Goal: Information Seeking & Learning: Find specific page/section

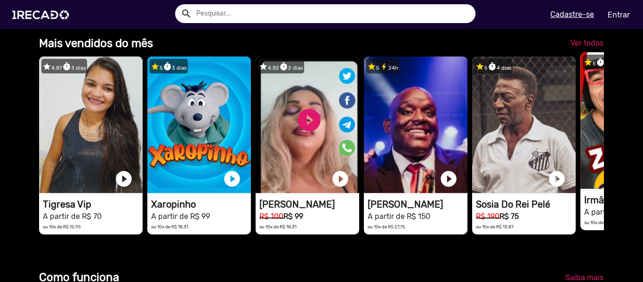
scroll to position [0, 636]
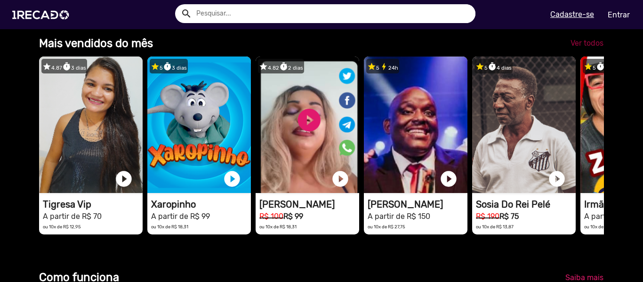
click at [587, 48] on span "Ver todos" at bounding box center [587, 43] width 33 height 9
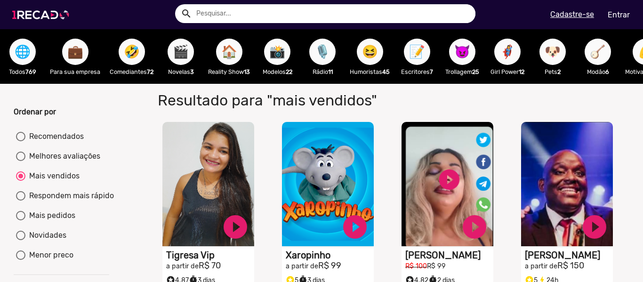
click at [55, 18] on img at bounding box center [42, 15] width 71 height 40
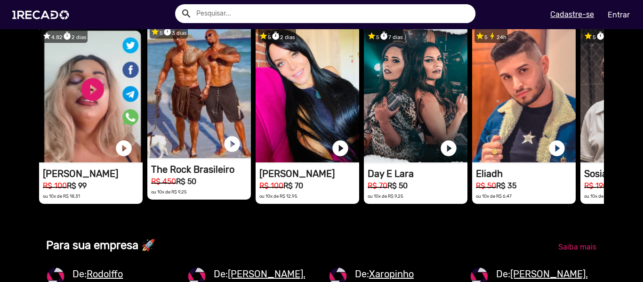
scroll to position [0, 636]
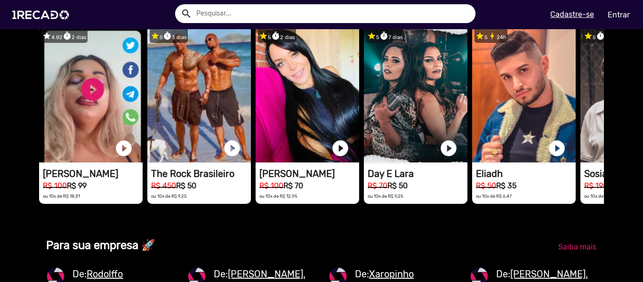
click at [579, 17] on span "Ver todos" at bounding box center [587, 12] width 33 height 9
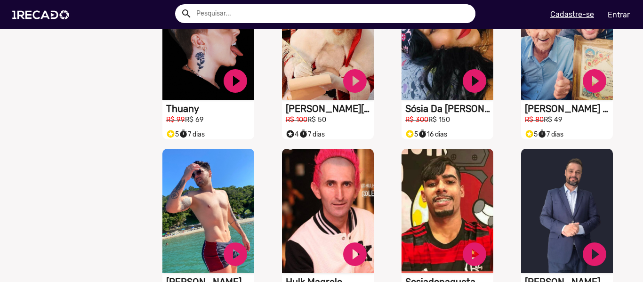
scroll to position [518, 0]
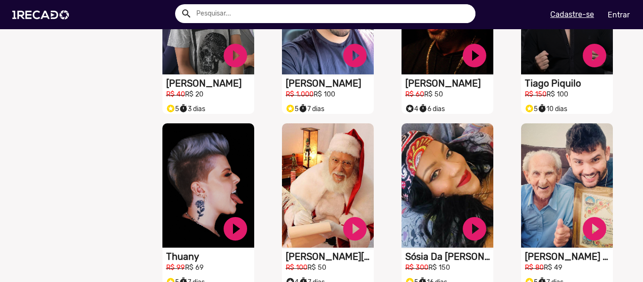
click at [203, 11] on input "text" at bounding box center [332, 13] width 286 height 19
type input "kid bengala"
click at [178, 5] on button "search" at bounding box center [186, 13] width 16 height 16
